Goal: Transaction & Acquisition: Purchase product/service

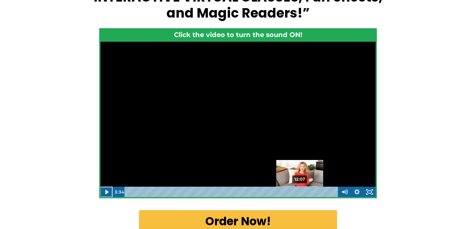
scroll to position [125, 0]
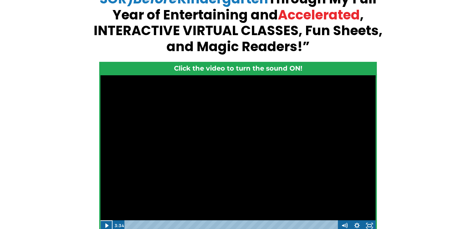
click at [38, 101] on div "Want to guarantee your [DEMOGRAPHIC_DATA] is ready for top academic performance…" at bounding box center [238, 141] width 476 height 419
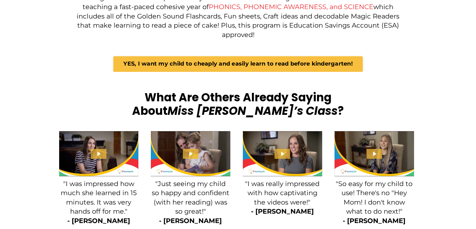
scroll to position [783, 0]
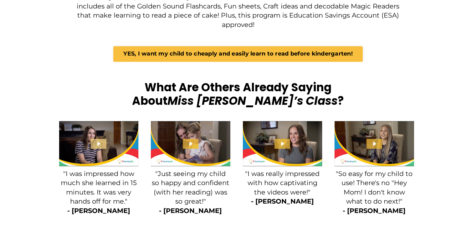
click at [99, 141] on icon "Play Video: file-uploads/sites/2147505858/video/4c23a5-427-264b-fa88-2c45d7d4d3…" at bounding box center [98, 143] width 3 height 4
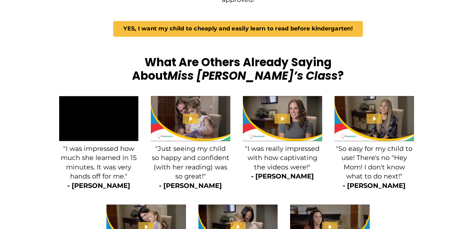
scroll to position [845, 0]
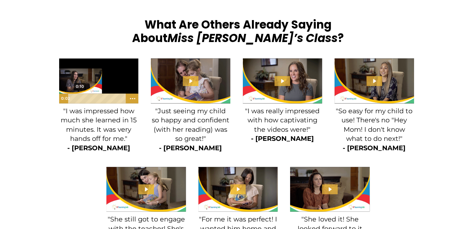
click at [77, 93] on div "0:10" at bounding box center [97, 98] width 53 height 10
click at [79, 75] on div at bounding box center [99, 80] width 80 height 45
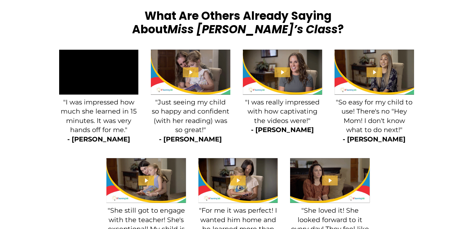
scroll to position [908, 0]
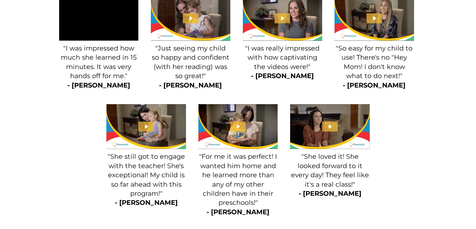
click at [173, 55] on span ""Just seeing my child so happy and confident (with her reading) was so great!"" at bounding box center [191, 61] width 78 height 35
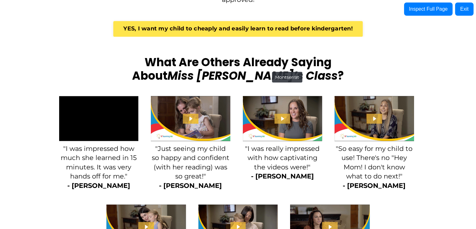
scroll to position [751, 0]
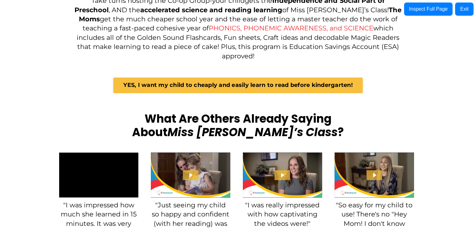
click at [455, 11] on div "Inspect Full Page Exit" at bounding box center [439, 9] width 75 height 18
click at [459, 11] on button "Exit" at bounding box center [464, 9] width 18 height 13
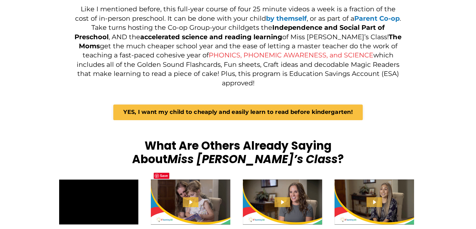
scroll to position [877, 0]
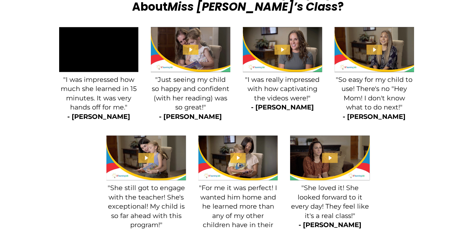
click at [6, 126] on div at bounding box center [238, 130] width 476 height 9
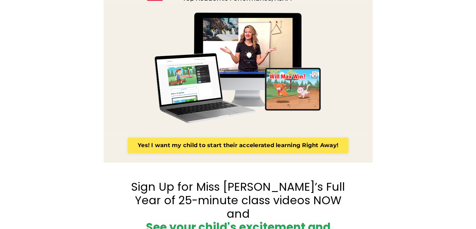
scroll to position [1284, 0]
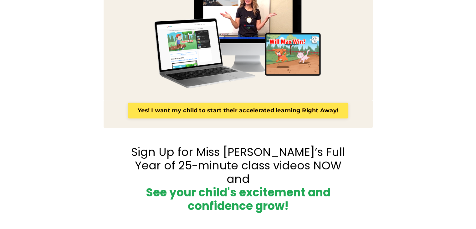
click at [196, 103] on link "Yes! I want my child to start their accelerated learning Right Away!" at bounding box center [238, 111] width 221 height 16
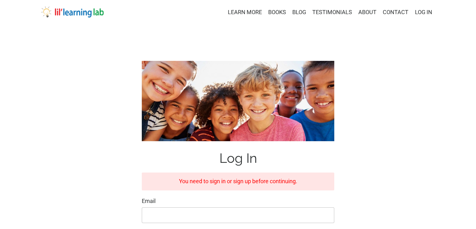
type input "masonringo1@msn.com"
click at [125, 109] on div "Log In You need to sign in or sign up before continuing. Email masonringo1@msn.…" at bounding box center [238, 187] width 404 height 262
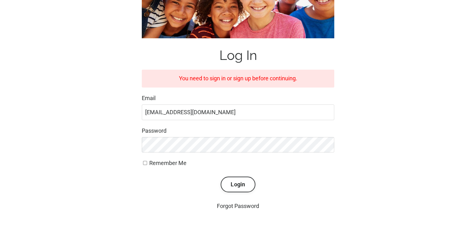
scroll to position [151, 0]
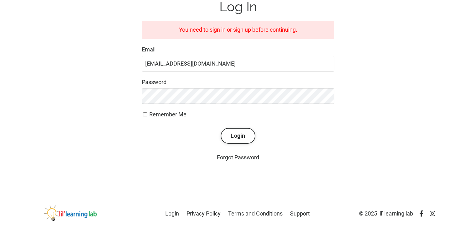
click at [54, 122] on div "Log In You need to sign in or sign up before continuing. Email masonringo1@msn.…" at bounding box center [238, 36] width 404 height 262
click at [144, 114] on input "Remember Me" at bounding box center [145, 114] width 4 height 4
checkbox input "true"
click at [119, 120] on div "Log In You need to sign in or sign up before continuing. Email masonringo1@msn.…" at bounding box center [238, 36] width 404 height 262
click at [234, 134] on button "Login" at bounding box center [238, 136] width 34 height 16
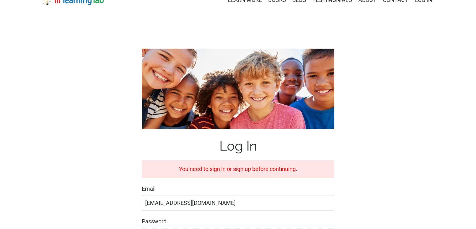
scroll to position [0, 0]
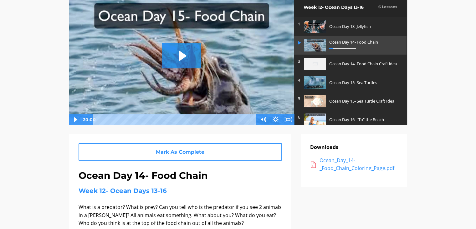
scroll to position [23, 0]
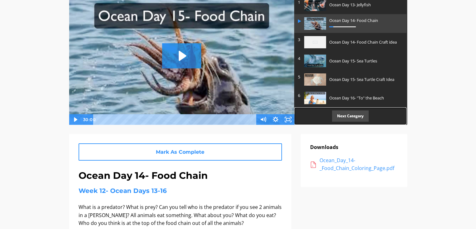
click at [363, 113] on p "Next Category" at bounding box center [350, 115] width 37 height 11
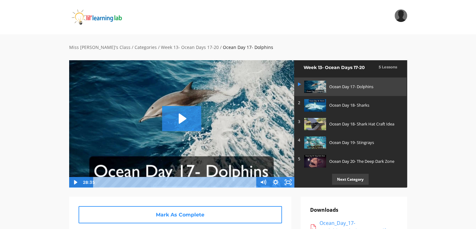
scroll to position [3, 0]
click at [353, 178] on p "Next Category" at bounding box center [350, 178] width 37 height 11
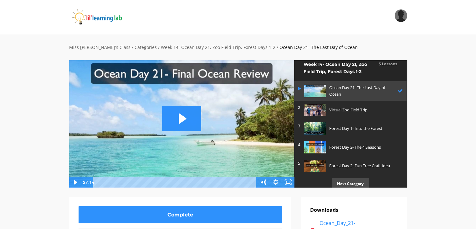
scroll to position [10, 0]
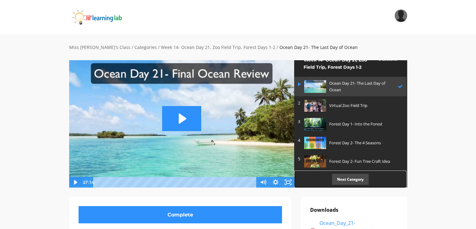
click at [354, 177] on p "Next Category" at bounding box center [350, 178] width 37 height 11
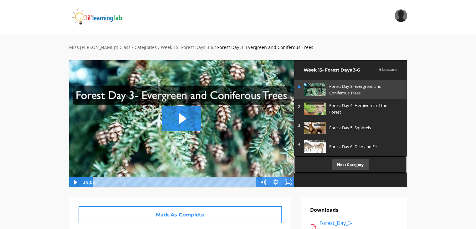
click at [355, 166] on p "Next Category" at bounding box center [350, 164] width 37 height 11
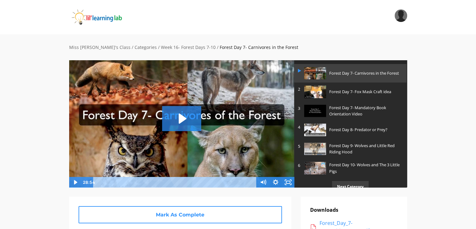
scroll to position [24, 0]
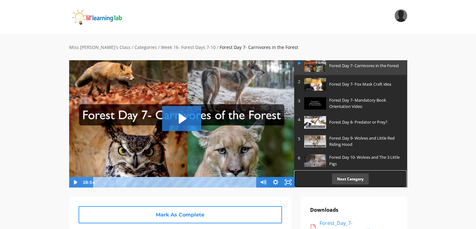
click at [353, 176] on p "Next Category" at bounding box center [350, 178] width 37 height 11
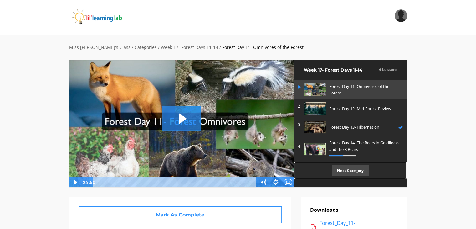
click at [362, 169] on p "Next Category" at bounding box center [350, 170] width 37 height 11
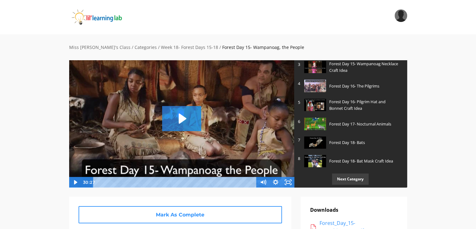
scroll to position [61, 0]
click at [353, 177] on p "Next Category" at bounding box center [350, 178] width 37 height 11
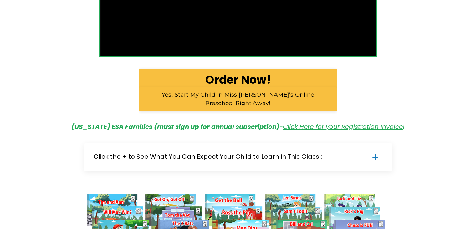
scroll to position [333, 0]
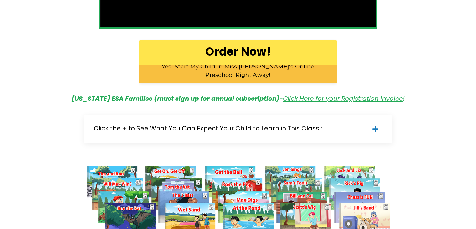
click at [228, 52] on b "Order Now!" at bounding box center [237, 52] width 65 height 16
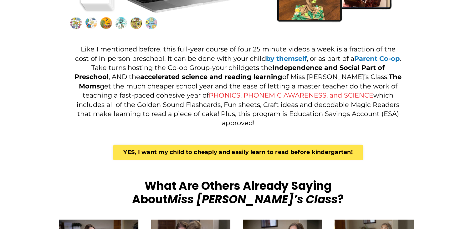
scroll to position [657, 0]
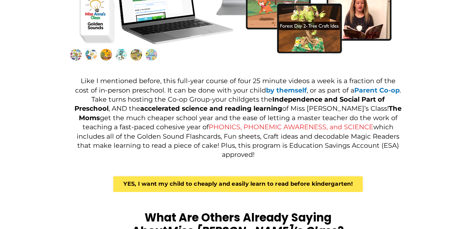
click at [172, 181] on link "YES, I want my child to cheaply and easily learn to read before kindergarten!" at bounding box center [237, 184] width 249 height 16
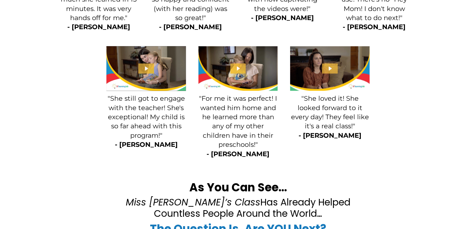
scroll to position [1106, 0]
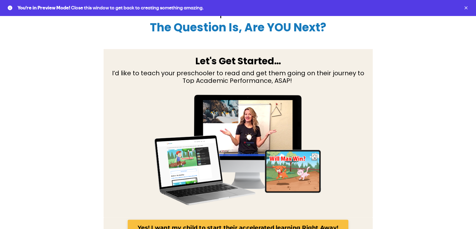
scroll to position [1190, 0]
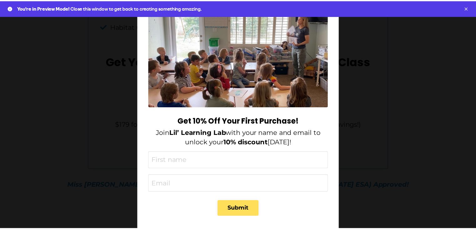
scroll to position [33, 0]
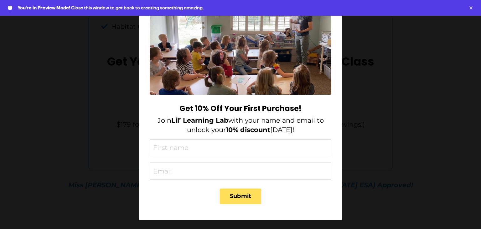
click at [63, 89] on div "Get 10% Off Your First Purchase! Join Lil’ Learning Lab with your name and emai…" at bounding box center [240, 114] width 481 height 229
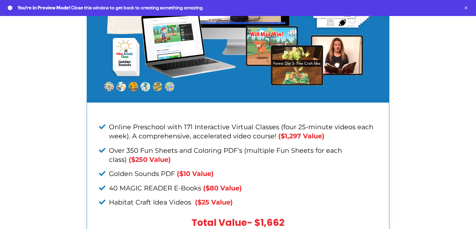
scroll to position [2289, 0]
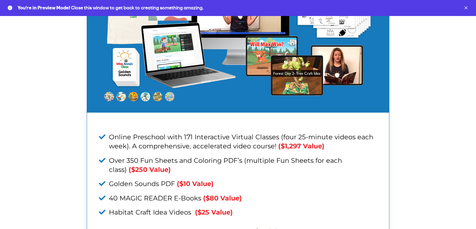
click at [45, 136] on div "Time Is Of The Essence… Children from age 0-6 learn faster than at any other ag…" at bounding box center [238, 15] width 404 height 758
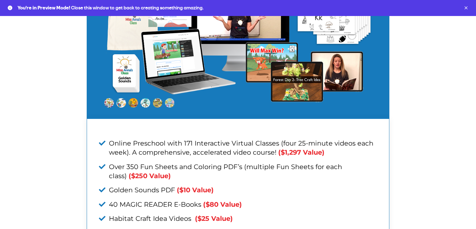
scroll to position [2136, 0]
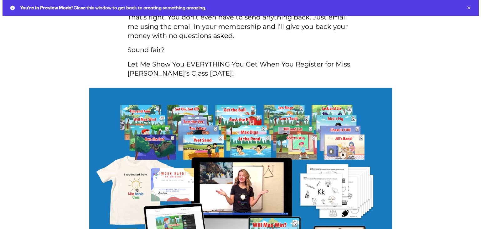
scroll to position [2148, 0]
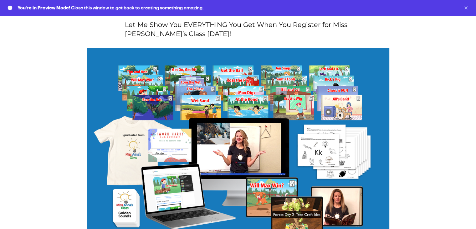
click at [465, 9] on button "Dismiss" at bounding box center [466, 7] width 5 height 5
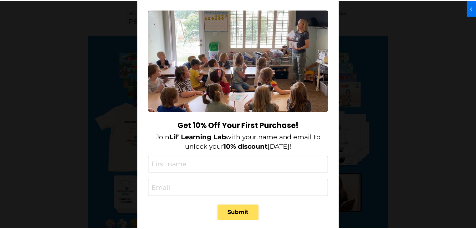
scroll to position [0, 0]
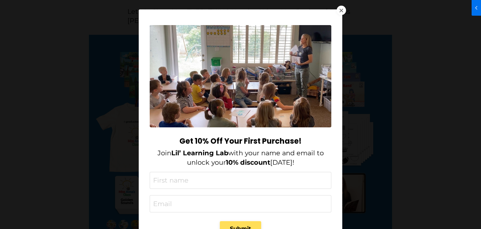
click at [341, 10] on div at bounding box center [341, 10] width 9 height 9
